Goal: Information Seeking & Learning: Learn about a topic

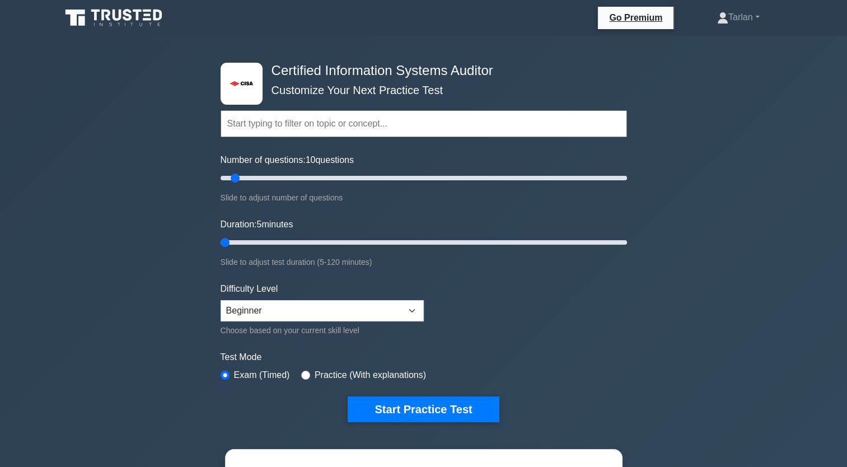
drag, startPoint x: 240, startPoint y: 239, endPoint x: 217, endPoint y: 243, distance: 22.7
type input "5"
click at [221, 243] on input "Duration: 5 minutes" at bounding box center [424, 242] width 407 height 13
drag, startPoint x: 234, startPoint y: 178, endPoint x: 245, endPoint y: 262, distance: 84.8
type input "5"
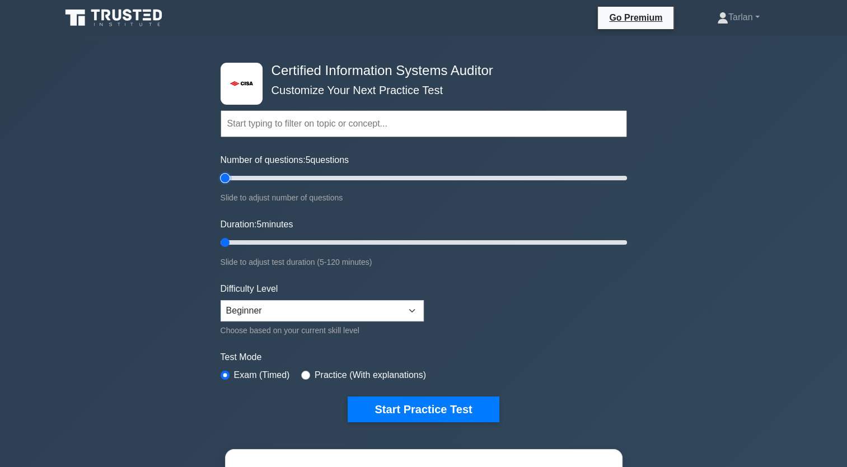
click at [221, 183] on input "Number of questions: 5 questions" at bounding box center [424, 177] width 407 height 13
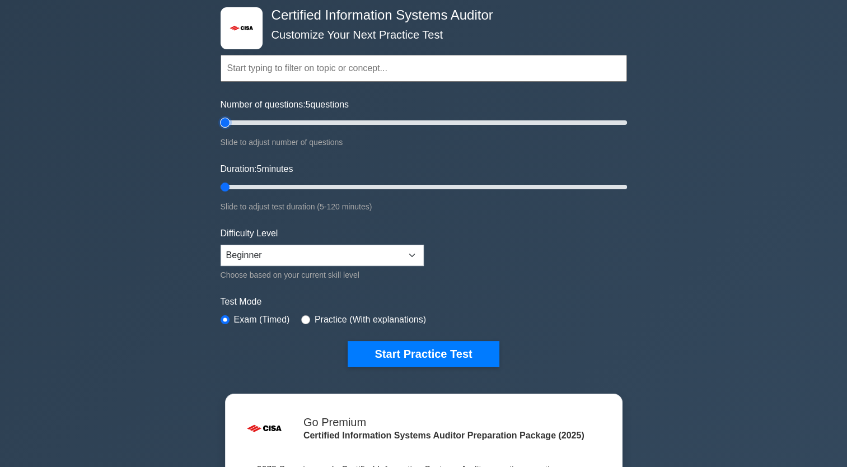
scroll to position [56, 0]
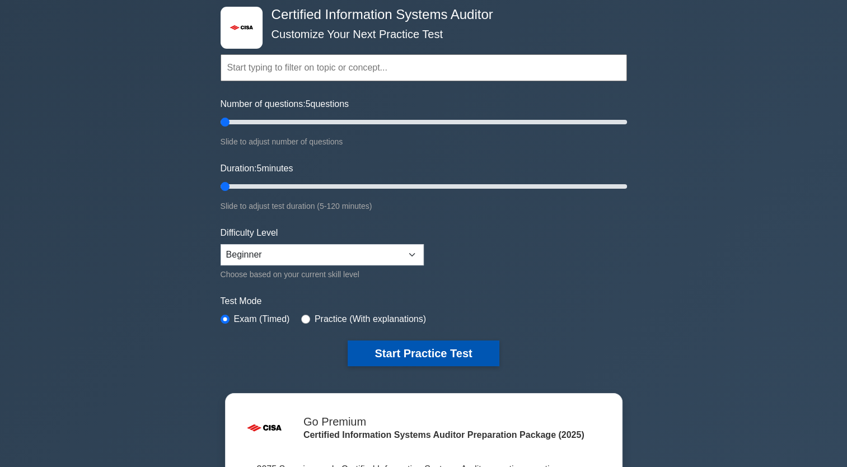
click at [405, 355] on button "Start Practice Test" at bounding box center [423, 354] width 151 height 26
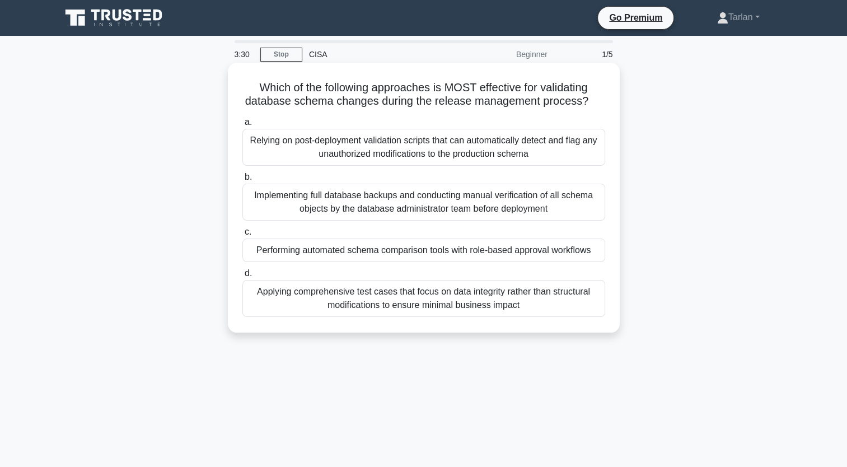
click at [416, 246] on div "Performing automated schema comparison tools with role-based approval workflows" at bounding box center [424, 251] width 363 height 24
click at [243, 236] on input "c. Performing automated schema comparison tools with role-based approval workfl…" at bounding box center [243, 232] width 0 height 7
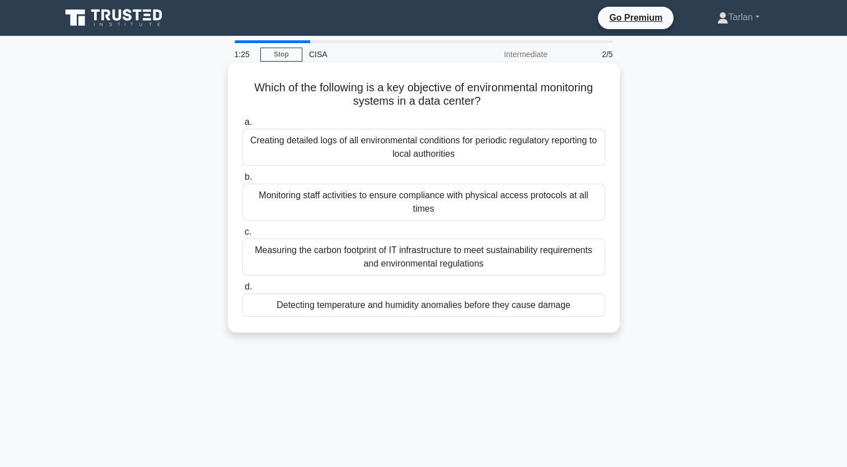
click at [357, 256] on div "Measuring the carbon footprint of IT infrastructure to meet sustainability requ…" at bounding box center [424, 257] width 363 height 37
click at [243, 236] on input "c. Measuring the carbon footprint of IT infrastructure to meet sustainability r…" at bounding box center [243, 232] width 0 height 7
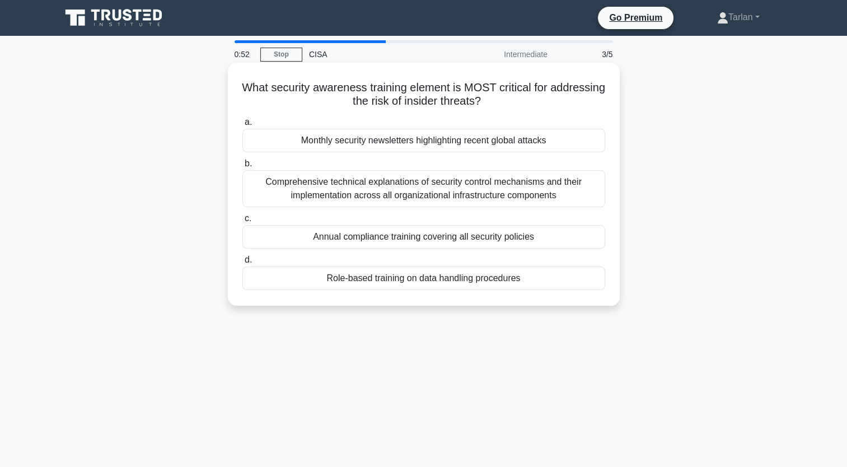
click at [401, 279] on div "Role-based training on data handling procedures" at bounding box center [424, 279] width 363 height 24
click at [243, 264] on input "d. Role-based training on data handling procedures" at bounding box center [243, 260] width 0 height 7
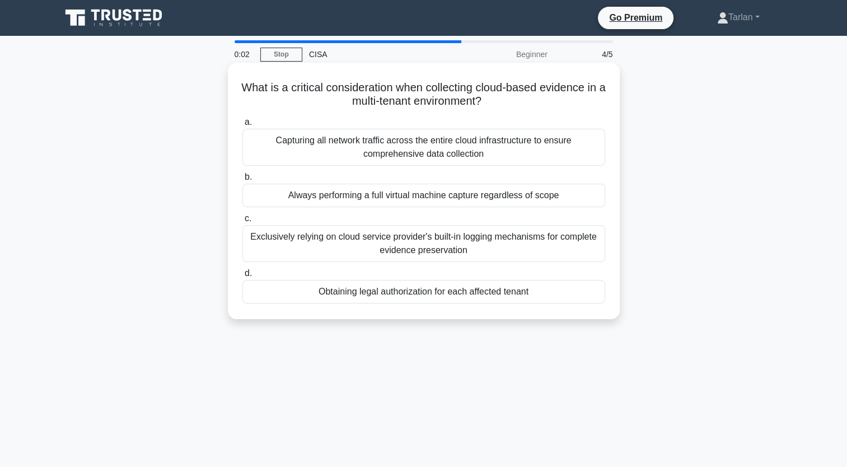
click at [392, 148] on div "Capturing all network traffic across the entire cloud infrastructure to ensure …" at bounding box center [424, 147] width 363 height 37
click at [243, 126] on input "a. Capturing all network traffic across the entire cloud infrastructure to ensu…" at bounding box center [243, 122] width 0 height 7
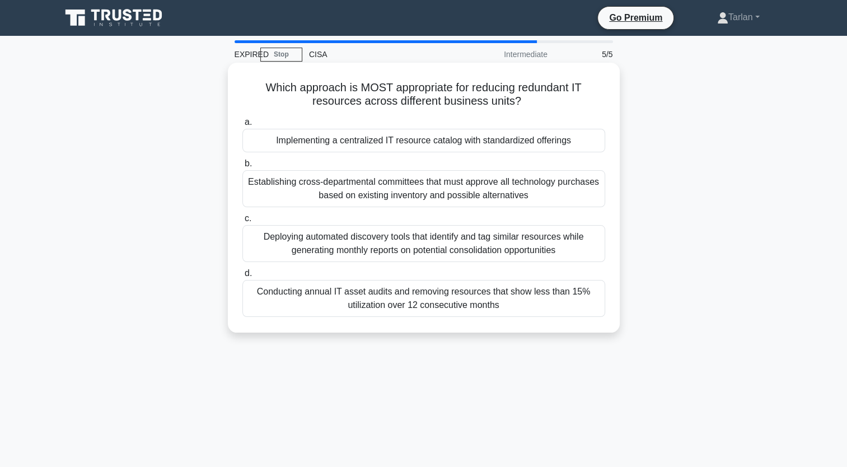
click at [395, 189] on div "Establishing cross-departmental committees that must approve all technology pur…" at bounding box center [424, 188] width 363 height 37
click at [243, 167] on input "b. Establishing cross-departmental committees that must approve all technology …" at bounding box center [243, 163] width 0 height 7
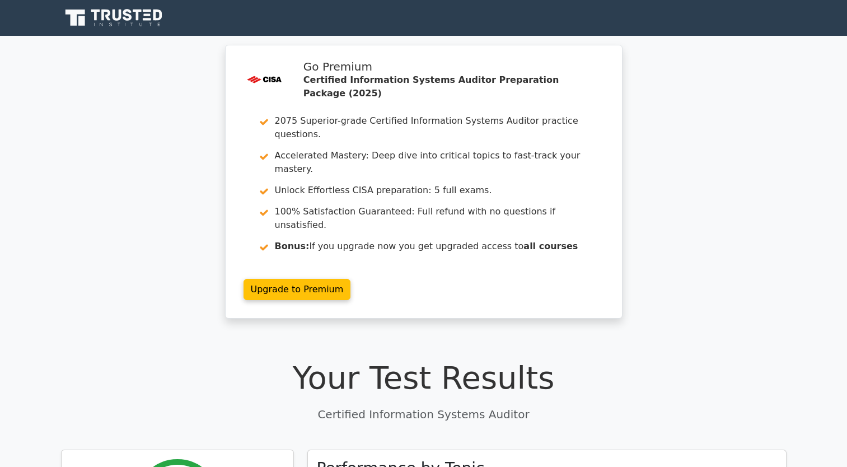
click at [351, 279] on link "Upgrade to Premium" at bounding box center [298, 289] width 108 height 21
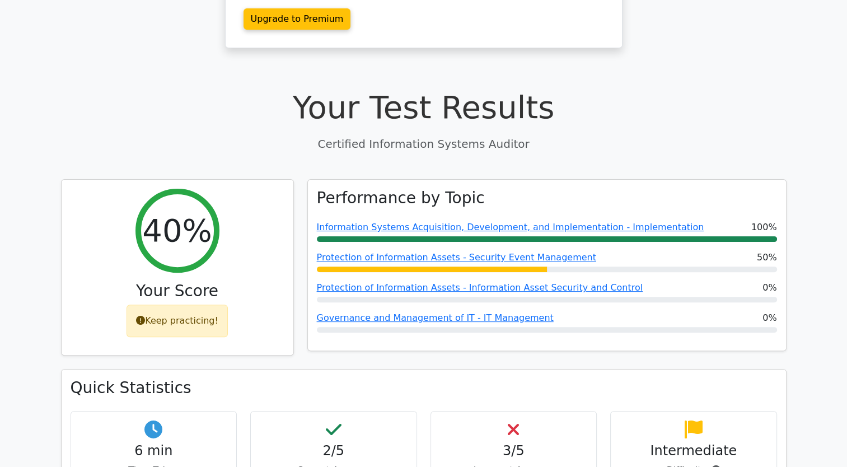
scroll to position [334, 0]
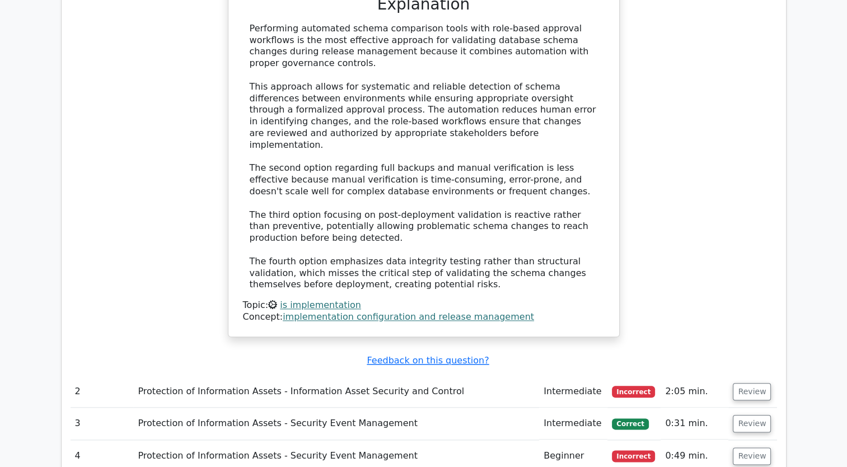
scroll to position [1232, 0]
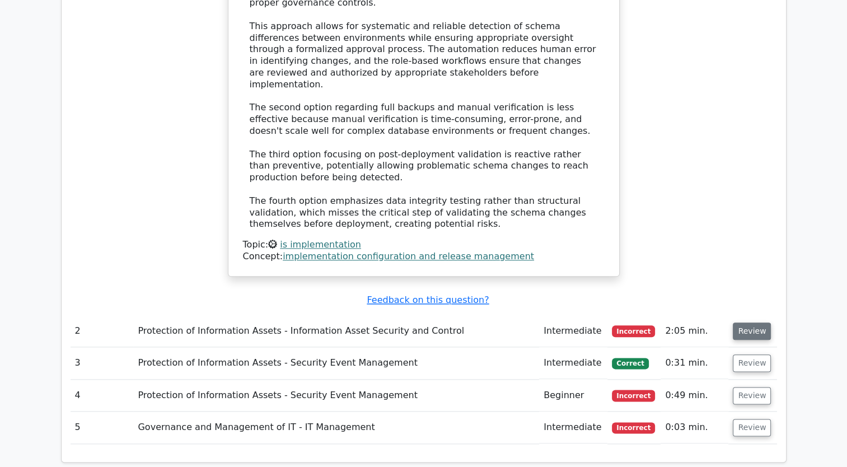
click at [742, 323] on button "Review" at bounding box center [752, 331] width 38 height 17
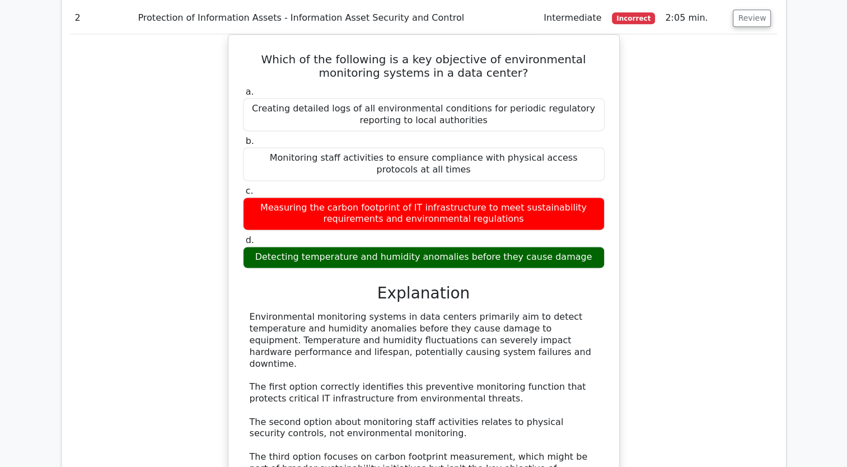
scroll to position [1792, 0]
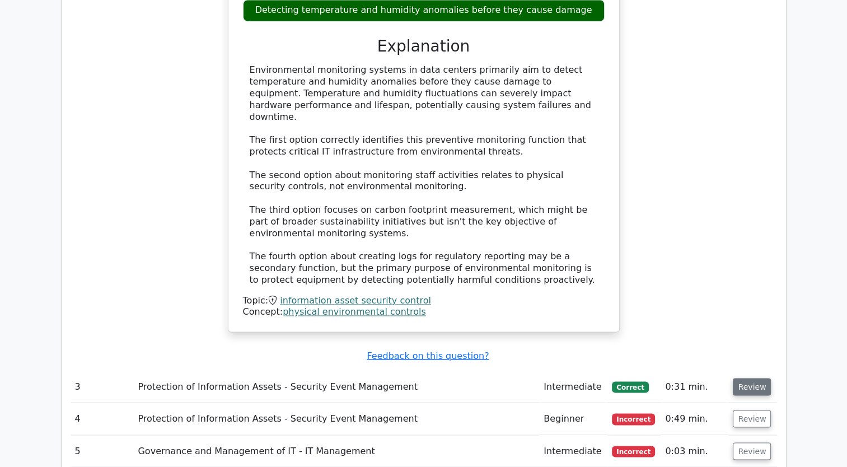
click at [744, 378] on button "Review" at bounding box center [752, 386] width 38 height 17
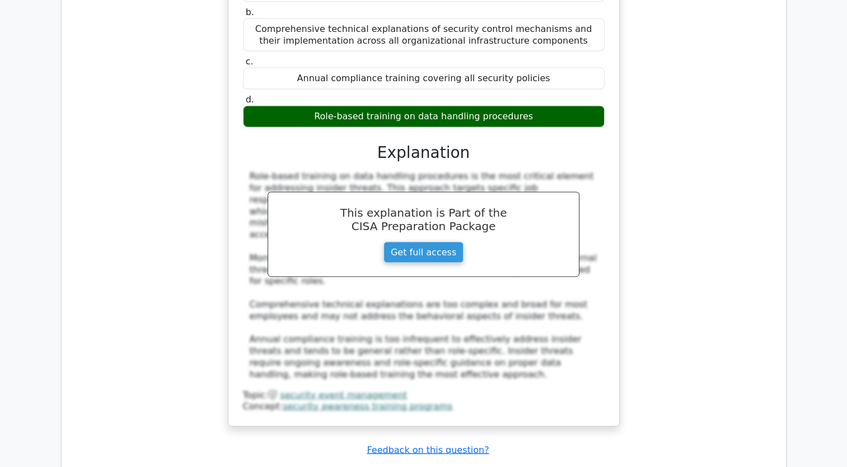
scroll to position [2464, 0]
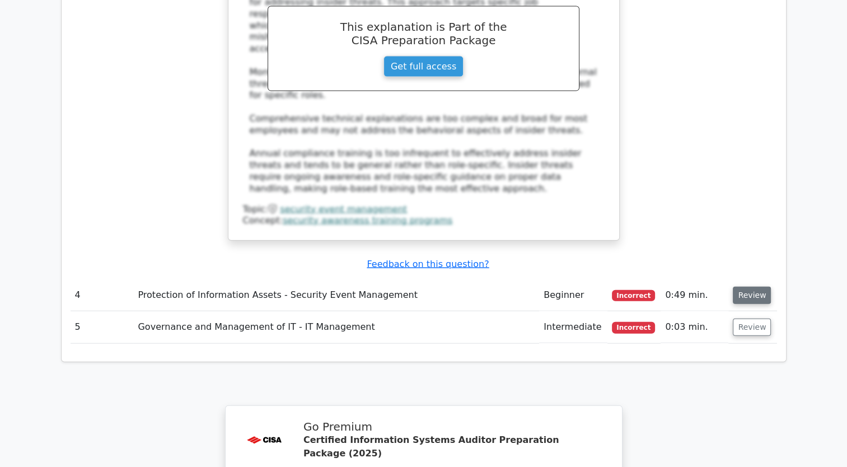
click at [747, 287] on button "Review" at bounding box center [752, 295] width 38 height 17
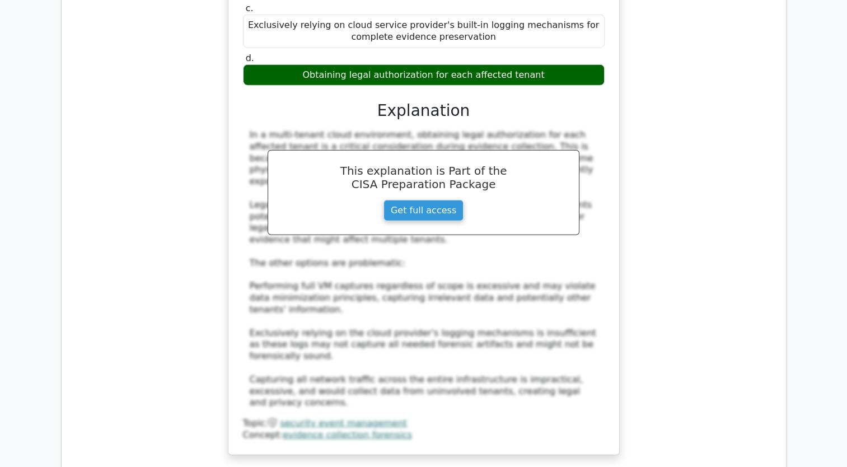
scroll to position [2968, 0]
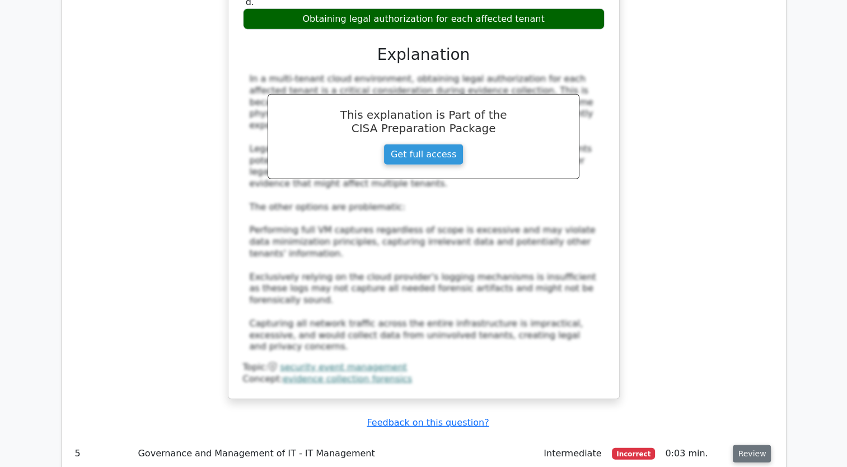
click at [748, 445] on button "Review" at bounding box center [752, 453] width 38 height 17
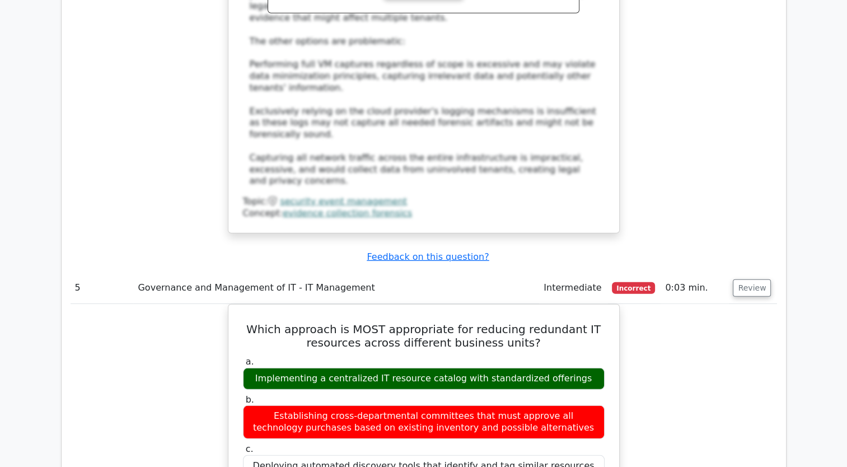
scroll to position [3136, 0]
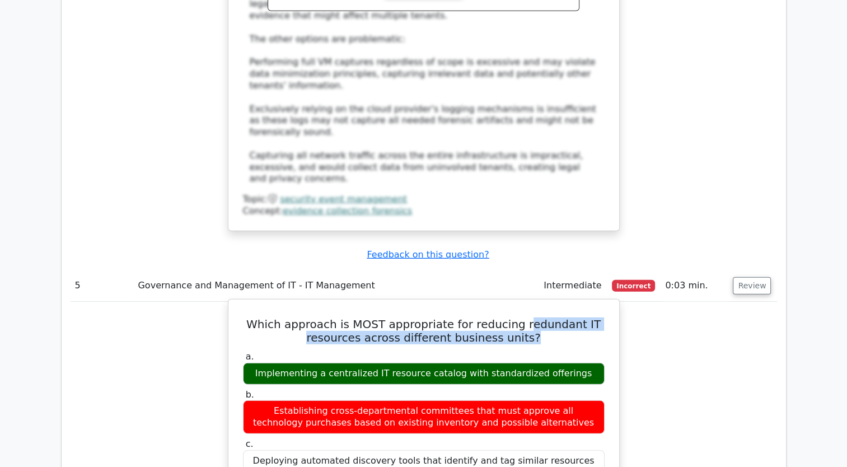
drag, startPoint x: 524, startPoint y: 172, endPoint x: 594, endPoint y: 183, distance: 71.4
click at [594, 318] on h5 "Which approach is MOST appropriate for reducing redundant IT resources across d…" at bounding box center [424, 331] width 364 height 27
copy h5 "edundant IT resources across different business units?"
click at [546, 318] on h5 "Which approach is MOST appropriate for reducing redundant IT resources across d…" at bounding box center [424, 331] width 364 height 27
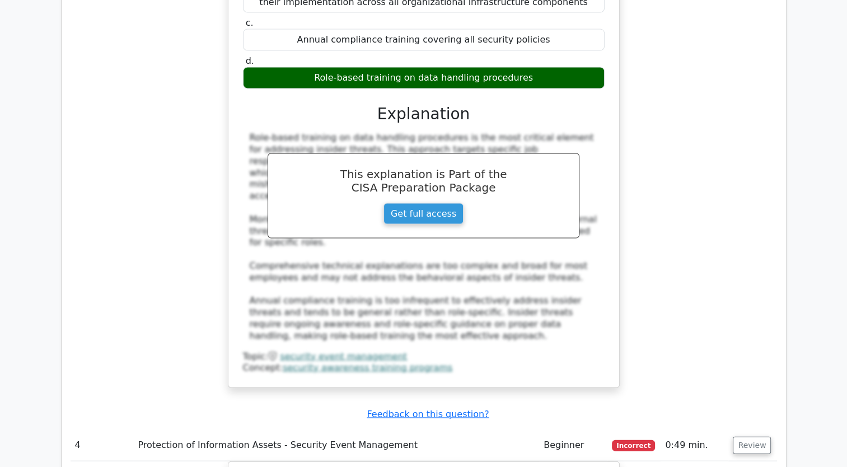
scroll to position [2278, 0]
